Goal: Information Seeking & Learning: Learn about a topic

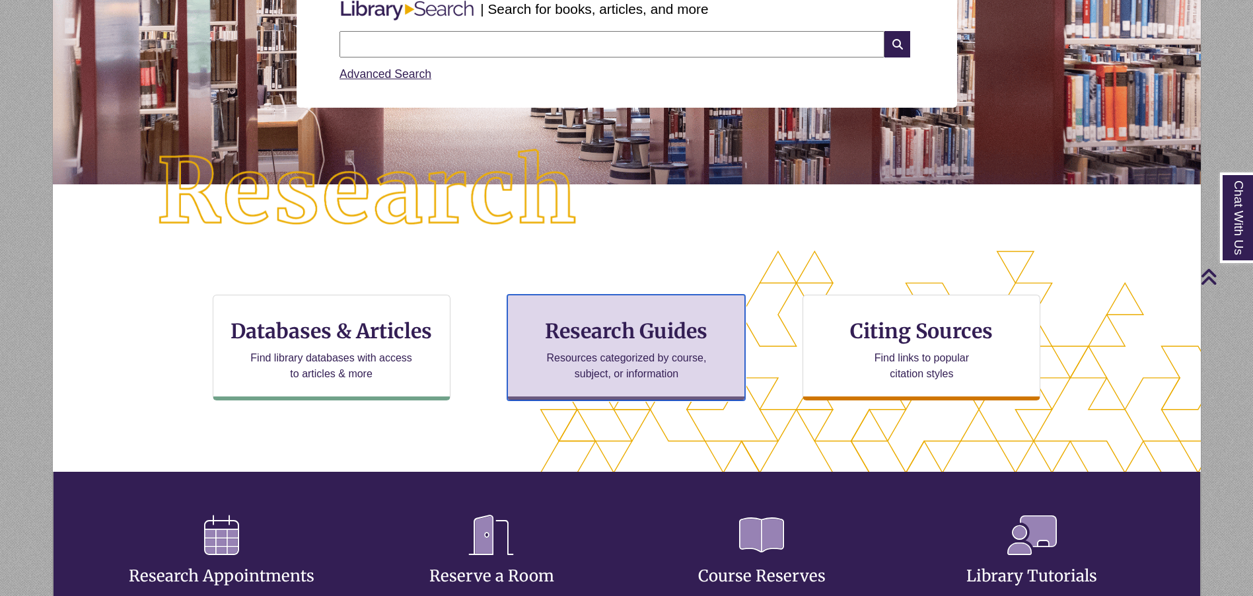
click at [588, 342] on h3 "Research Guides" at bounding box center [626, 330] width 215 height 25
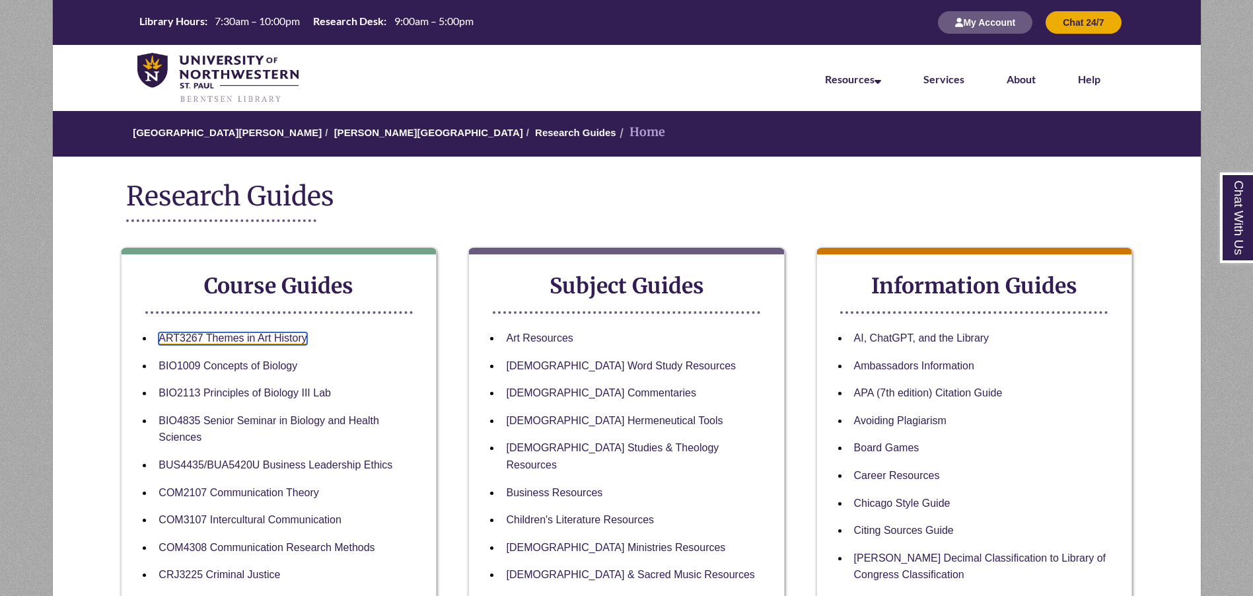
click at [234, 343] on link "ART3267 Themes in Art History" at bounding box center [233, 338] width 148 height 13
click at [226, 337] on link "ART3267 Themes in Art History" at bounding box center [233, 338] width 148 height 13
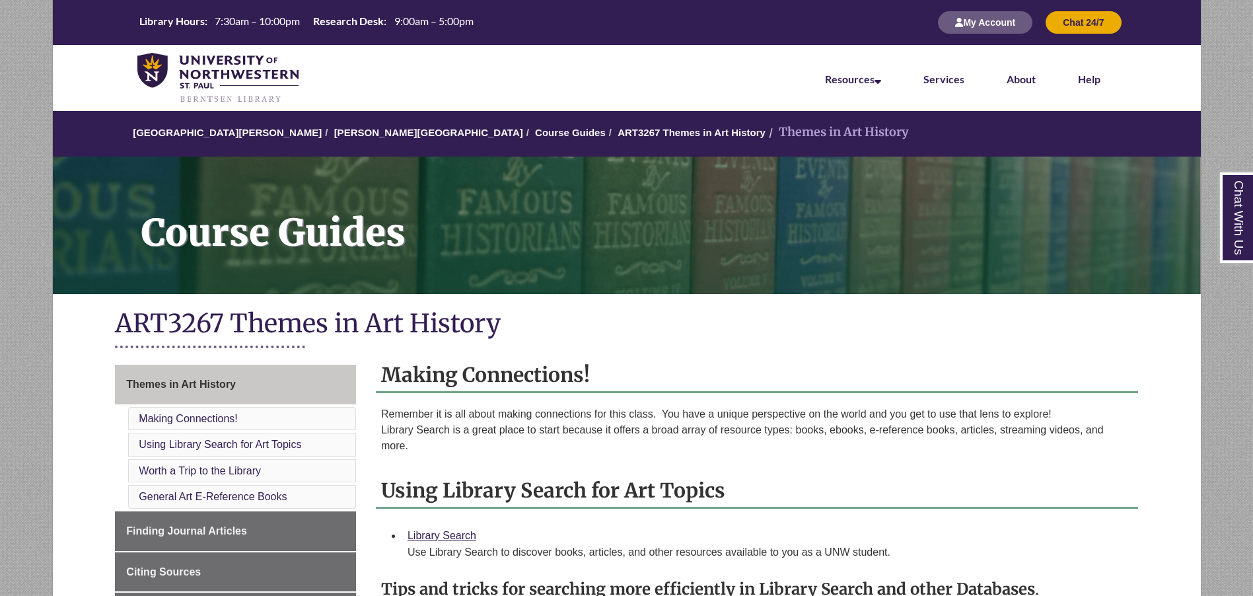
scroll to position [99, 0]
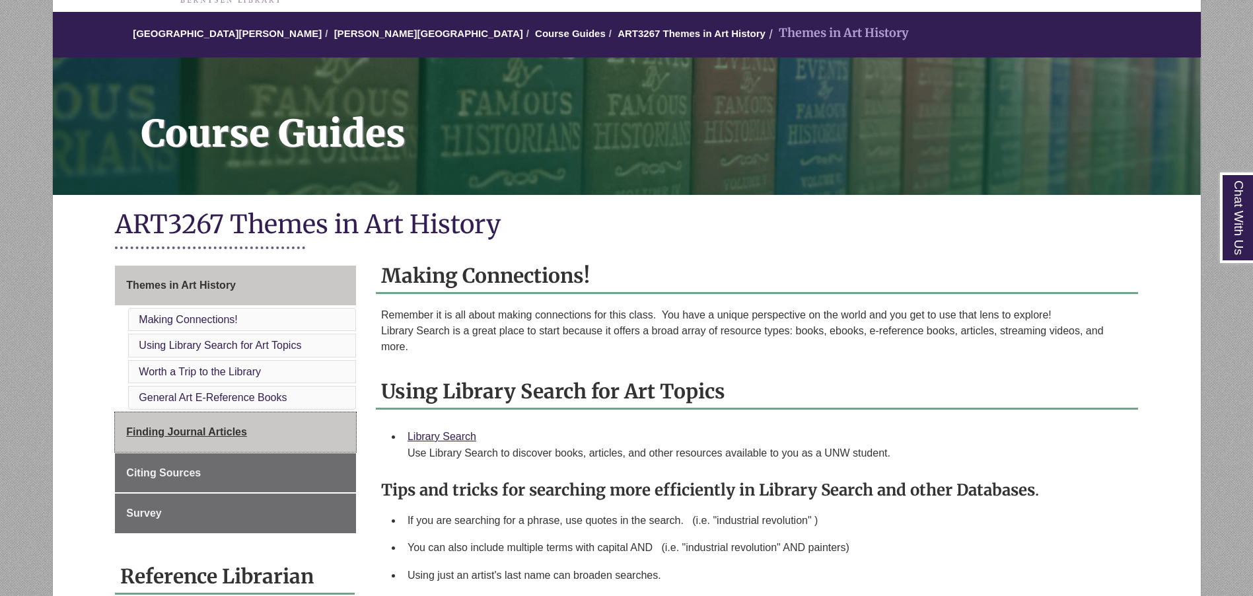
click at [210, 429] on span "Finding Journal Articles" at bounding box center [186, 431] width 121 height 11
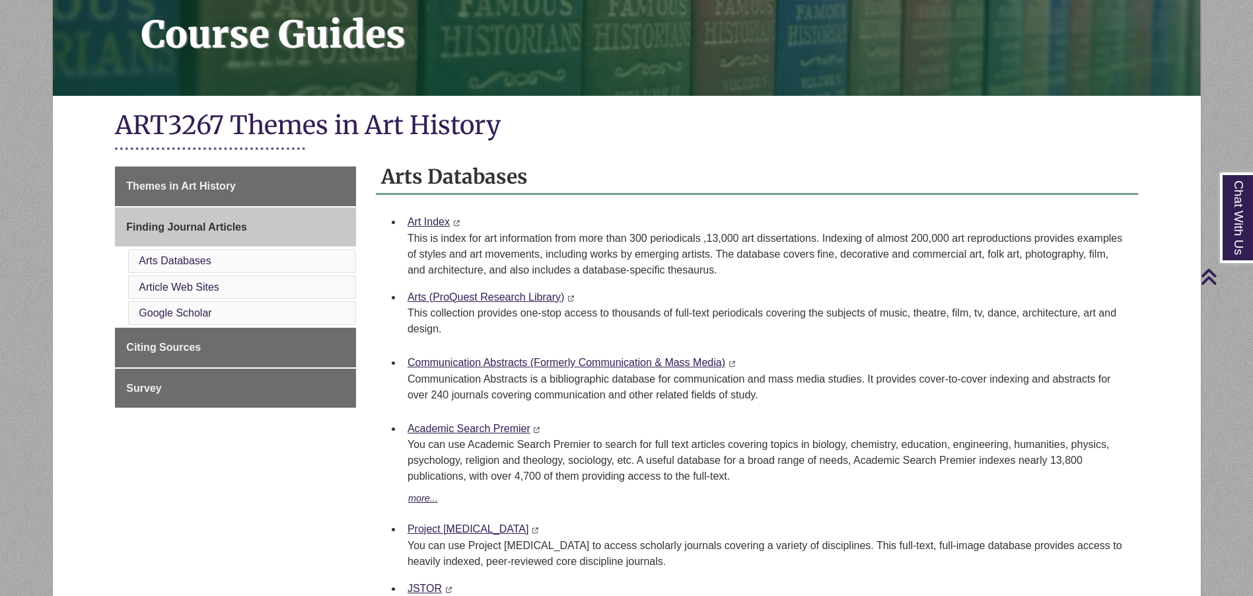
scroll to position [297, 0]
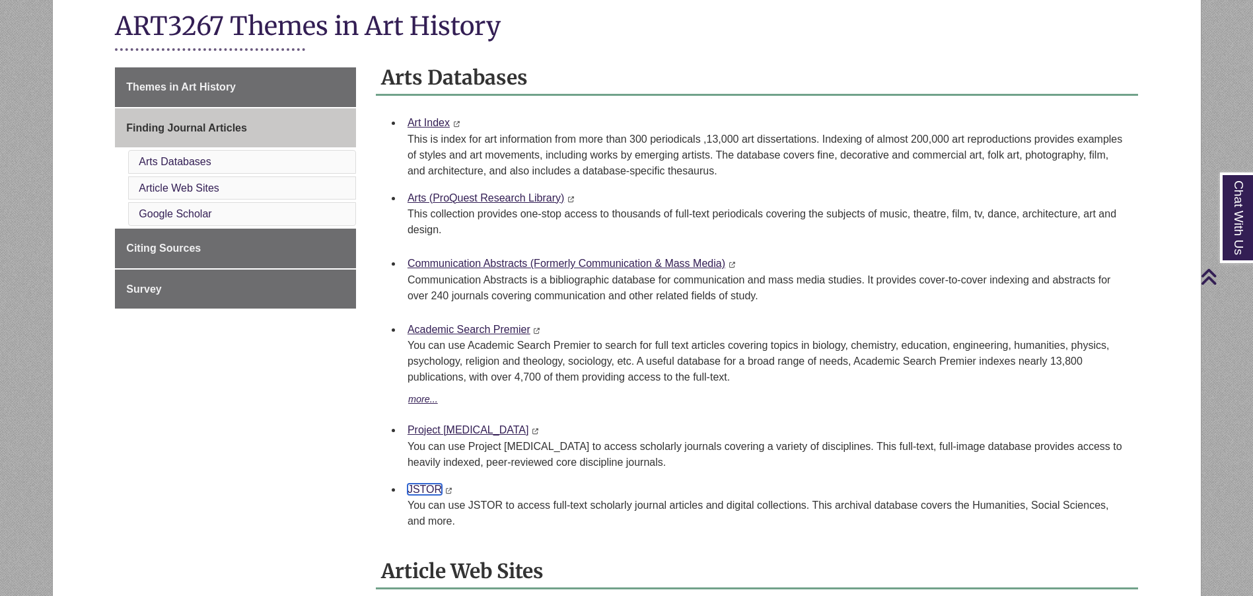
click at [421, 493] on link "JSTOR" at bounding box center [425, 489] width 34 height 11
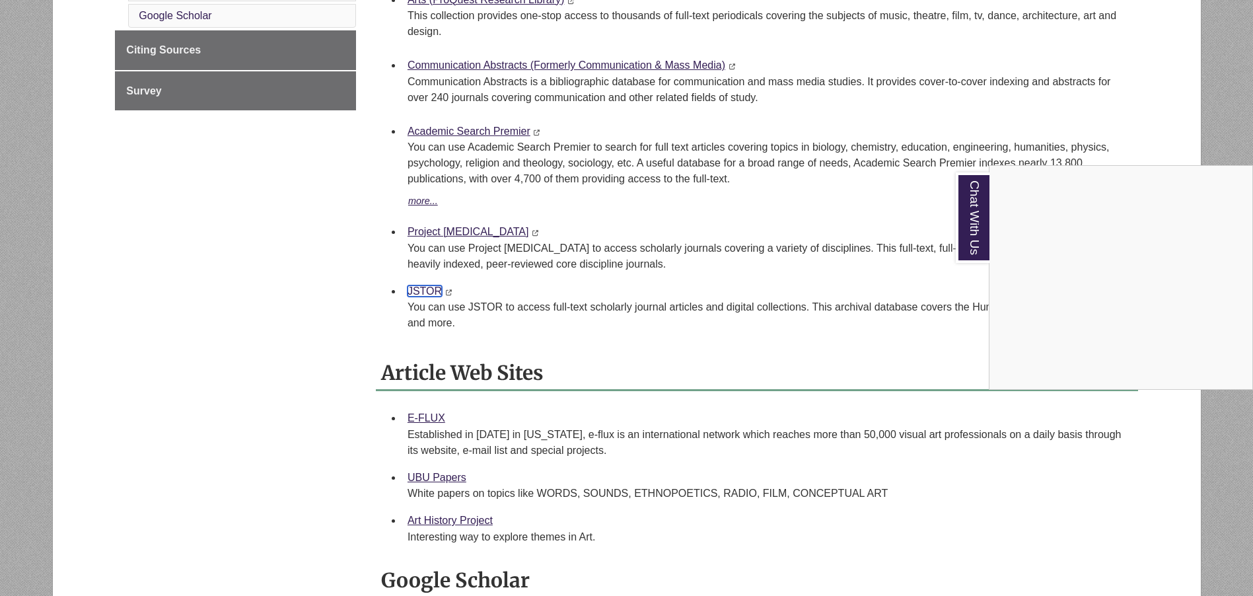
scroll to position [694, 0]
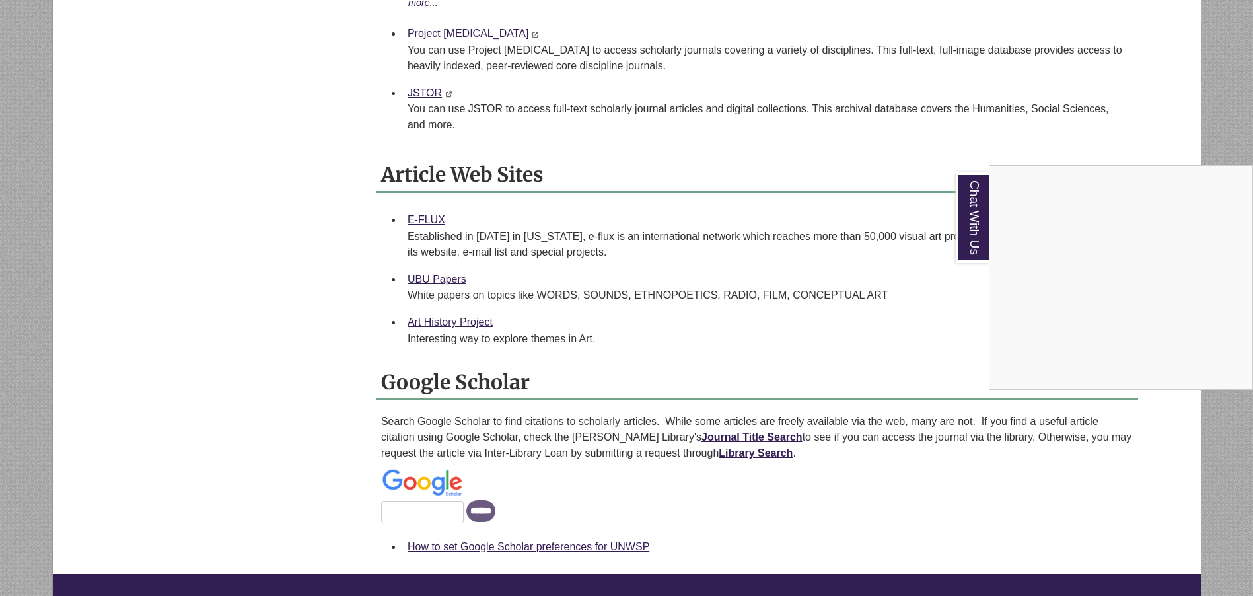
click at [429, 213] on div "Chat With Us" at bounding box center [626, 298] width 1253 height 596
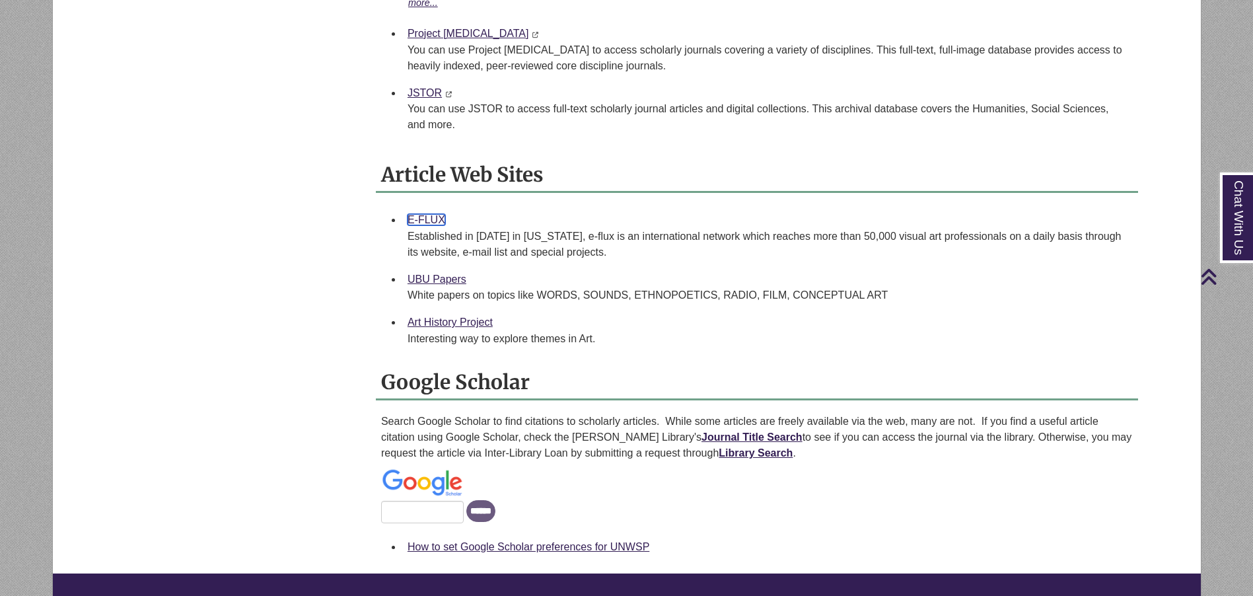
click at [428, 219] on link "E-FLUX" at bounding box center [427, 219] width 38 height 11
click at [435, 277] on link "UBU Papers" at bounding box center [437, 278] width 59 height 11
click at [425, 324] on link "Art History Project" at bounding box center [450, 321] width 85 height 11
click at [703, 433] on strong "Journal Title Search" at bounding box center [751, 436] width 101 height 11
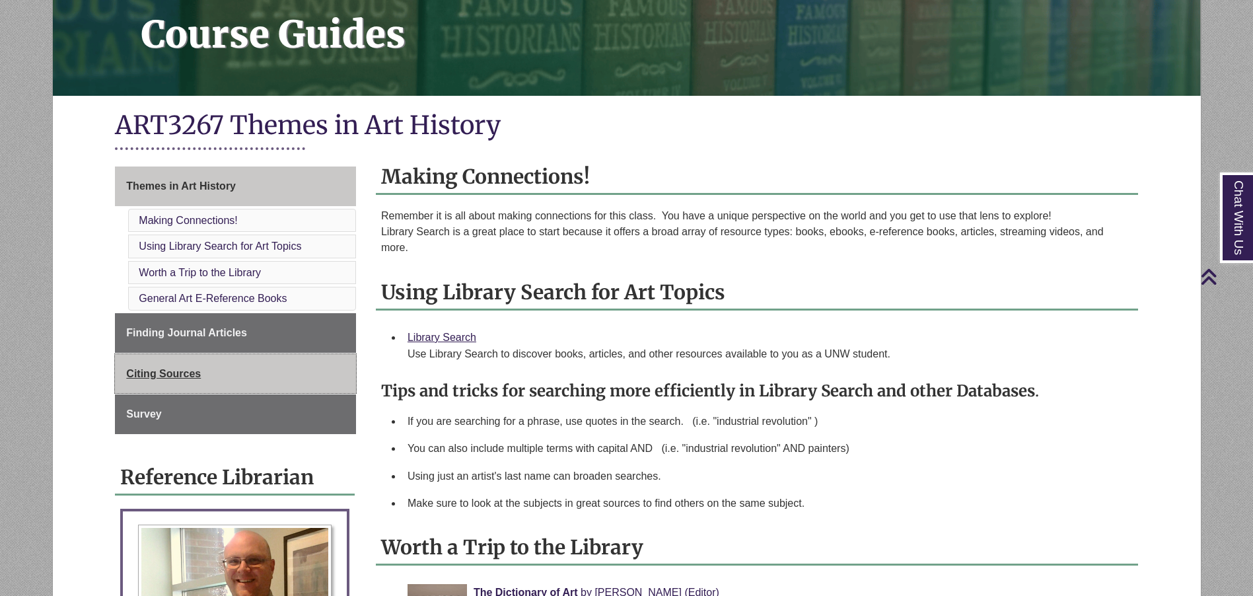
scroll to position [396, 0]
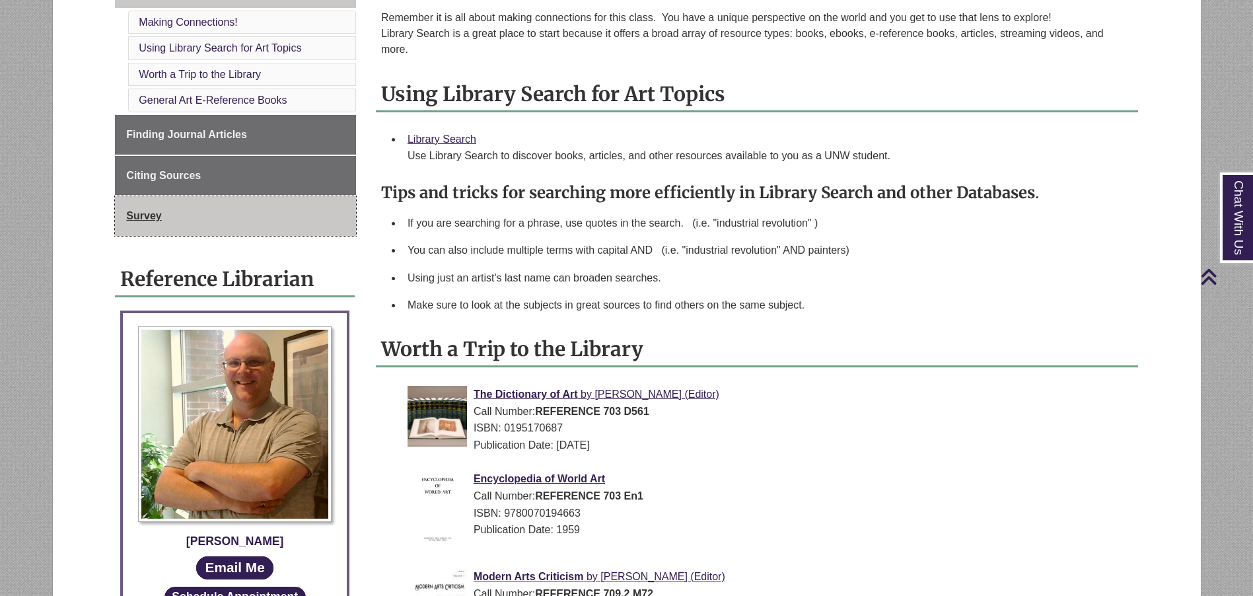
click at [142, 217] on span "Survey" at bounding box center [143, 215] width 35 height 11
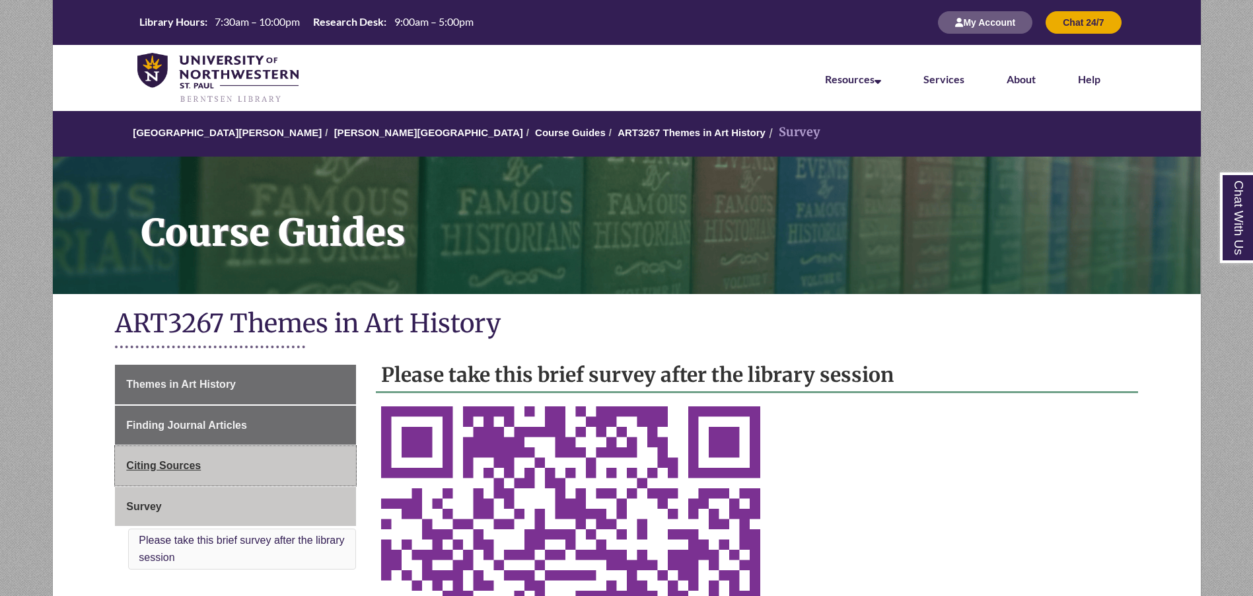
click at [174, 465] on span "Citing Sources" at bounding box center [163, 465] width 75 height 11
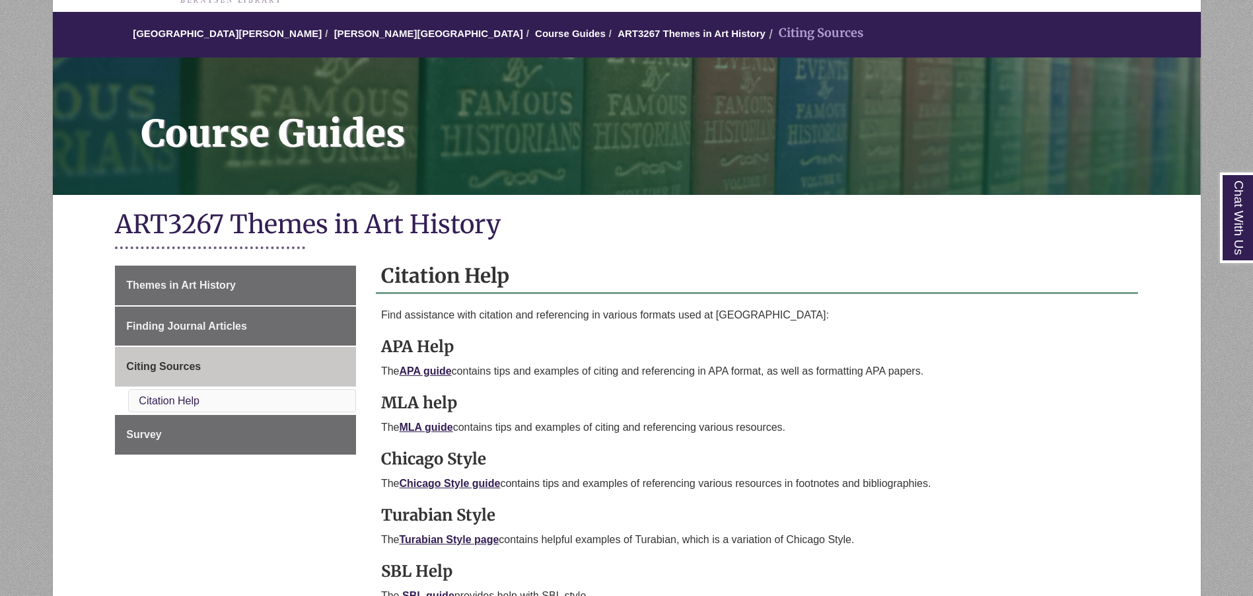
scroll to position [198, 0]
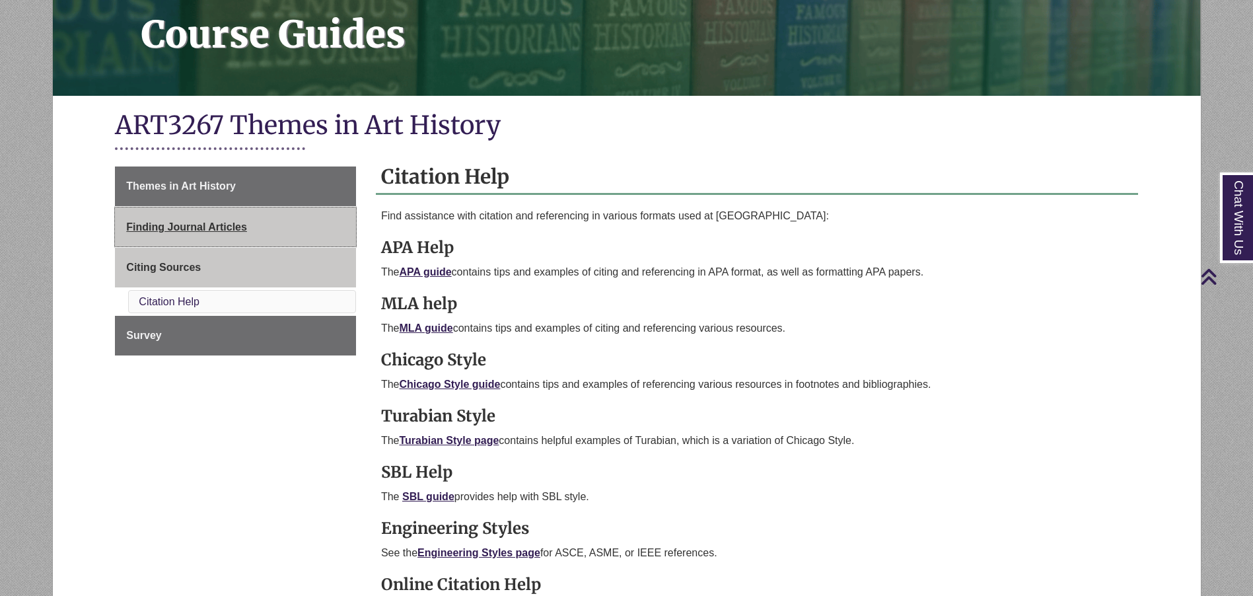
click at [235, 217] on link "Finding Journal Articles" at bounding box center [235, 227] width 241 height 40
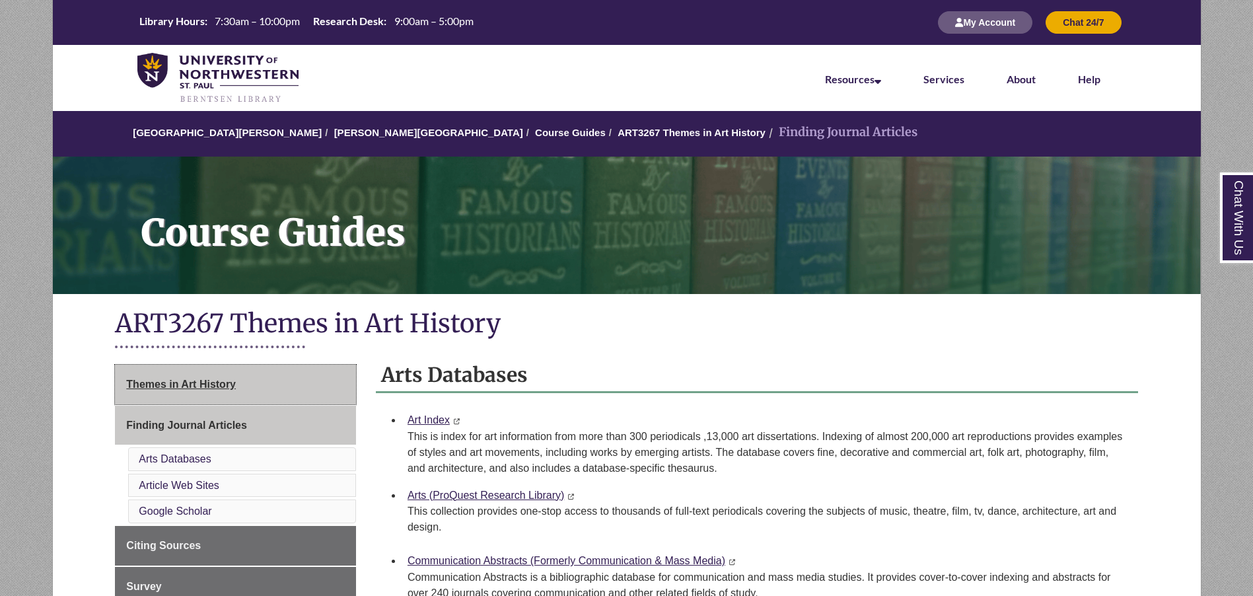
click at [139, 377] on link "Themes in Art History" at bounding box center [235, 385] width 241 height 40
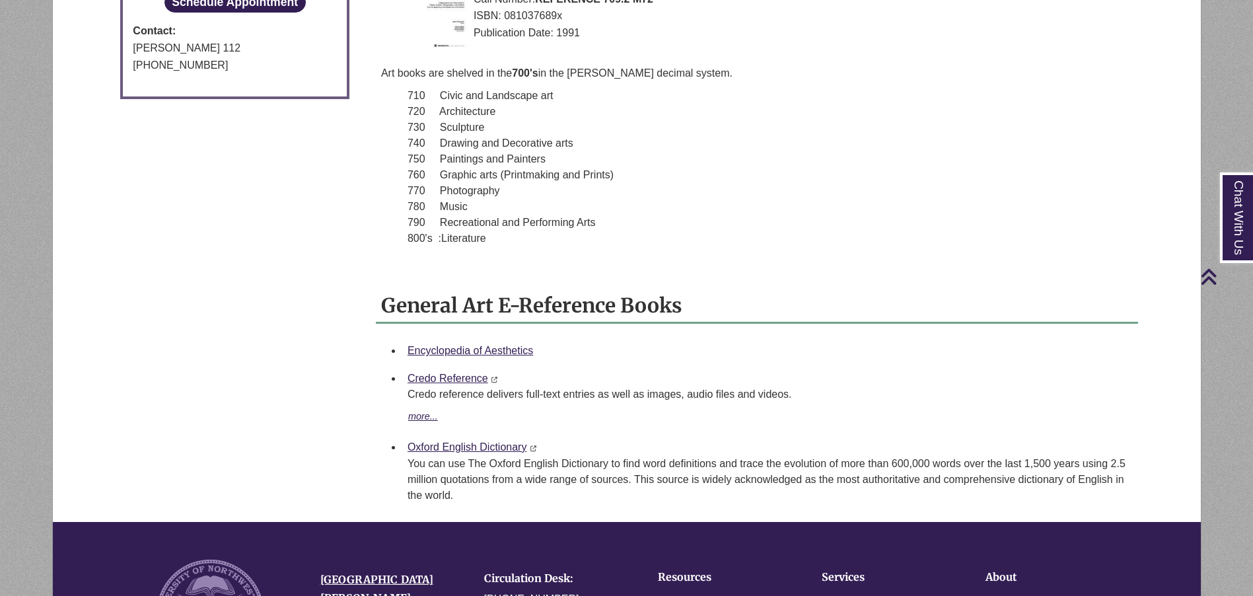
scroll to position [1090, 0]
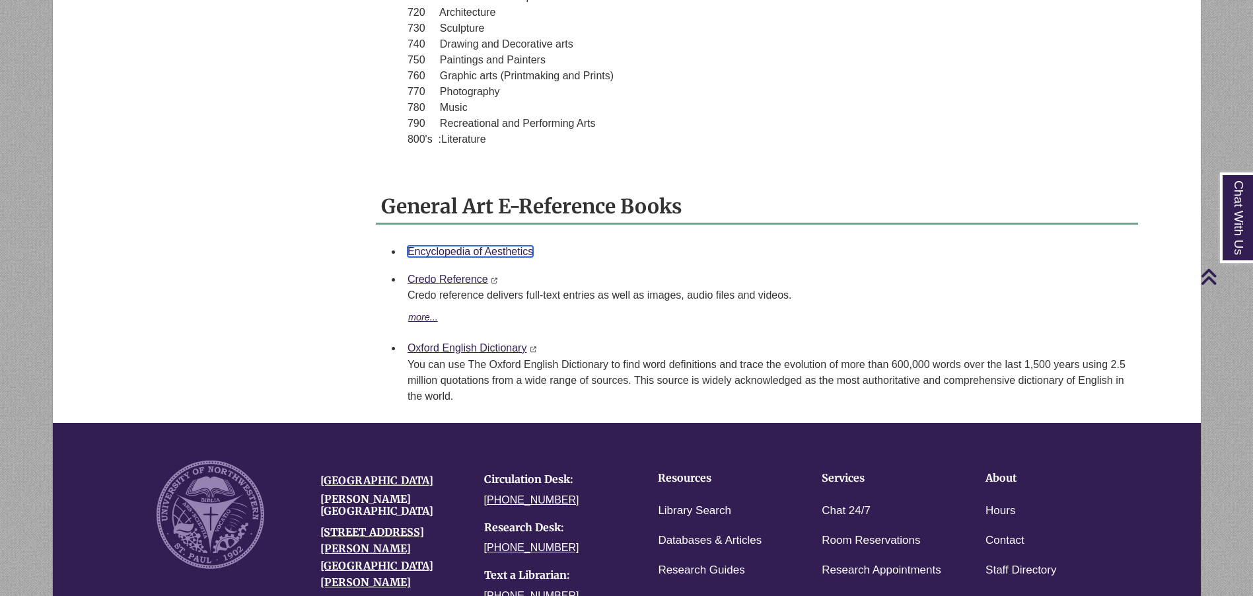
click at [499, 249] on link "Encyclopedia of Aesthetics" at bounding box center [471, 251] width 126 height 11
click at [421, 351] on link "Oxford English Dictionary" at bounding box center [468, 347] width 120 height 11
